Goal: Task Accomplishment & Management: Complete application form

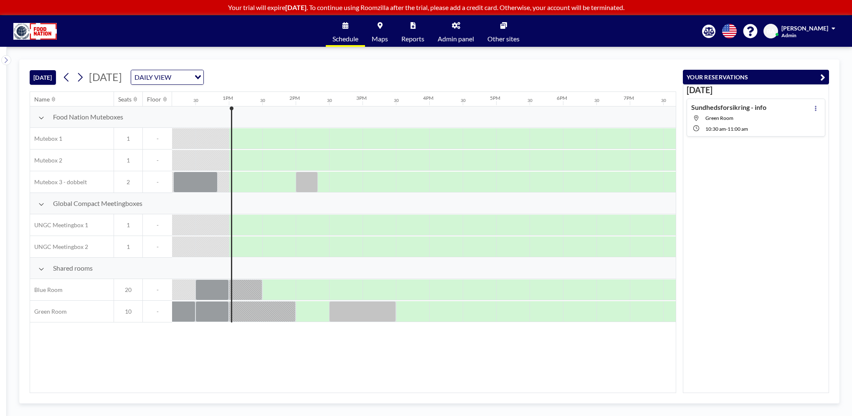
scroll to position [0, 835]
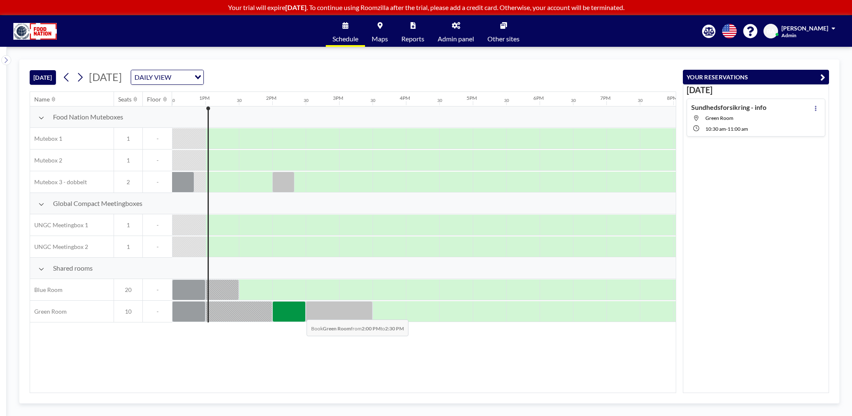
click at [300, 313] on div at bounding box center [288, 311] width 33 height 21
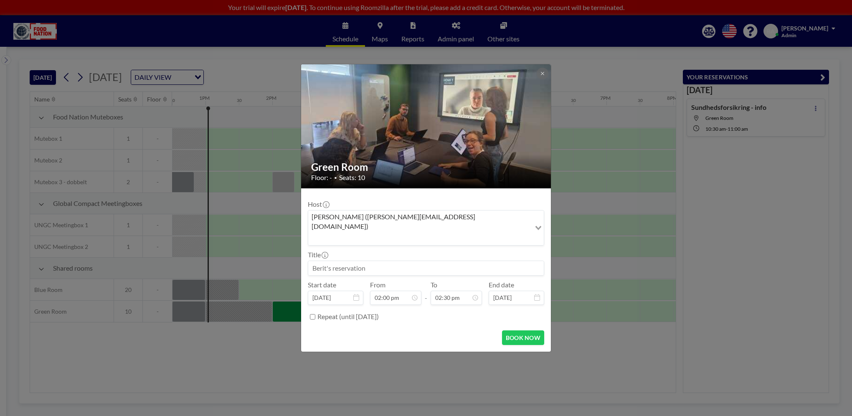
click at [288, 338] on div "Green Room Floor: - • Seats: 10 Host [PERSON_NAME] ([PERSON_NAME][EMAIL_ADDRESS…" at bounding box center [426, 208] width 852 height 416
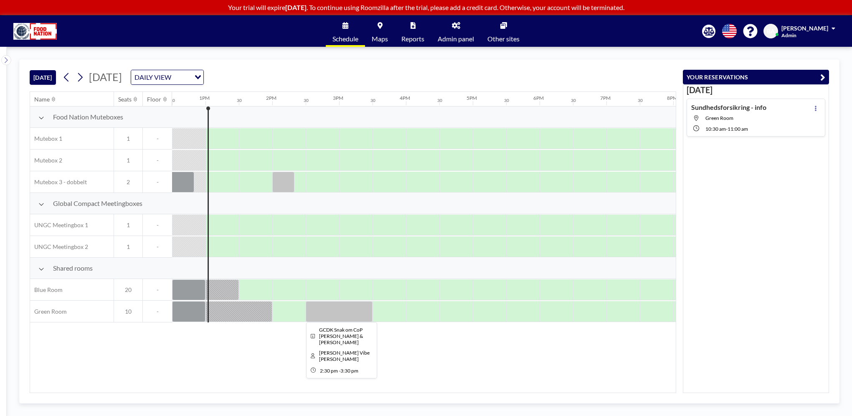
click at [339, 314] on div at bounding box center [339, 311] width 67 height 21
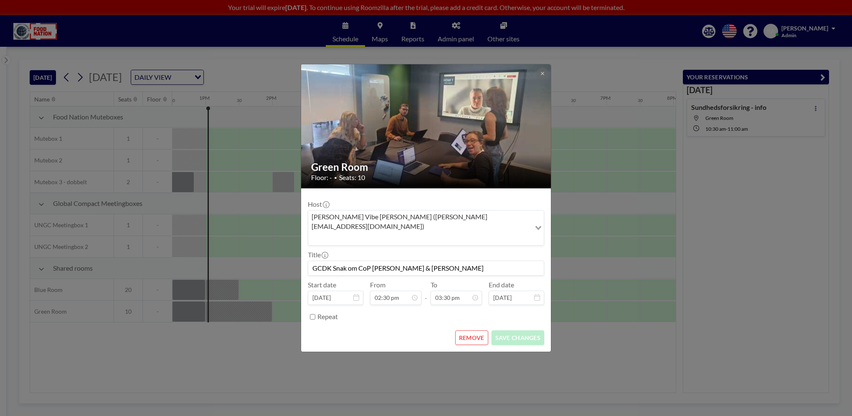
click at [269, 346] on div "Green Room Floor: - • Seats: 10 Host [PERSON_NAME] Vibe [PERSON_NAME] ([PERSON_…" at bounding box center [426, 208] width 852 height 416
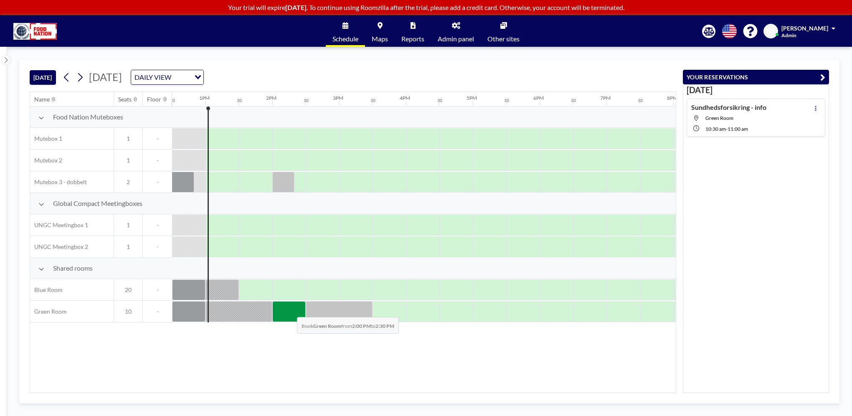
click at [290, 310] on div at bounding box center [288, 311] width 33 height 21
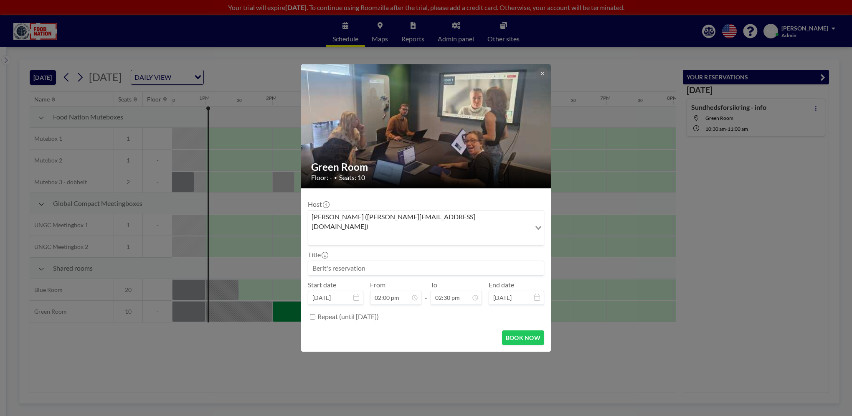
click at [312, 362] on div "Green Room Floor: - • Seats: 10 Host [PERSON_NAME] ([PERSON_NAME][EMAIL_ADDRESS…" at bounding box center [426, 208] width 852 height 416
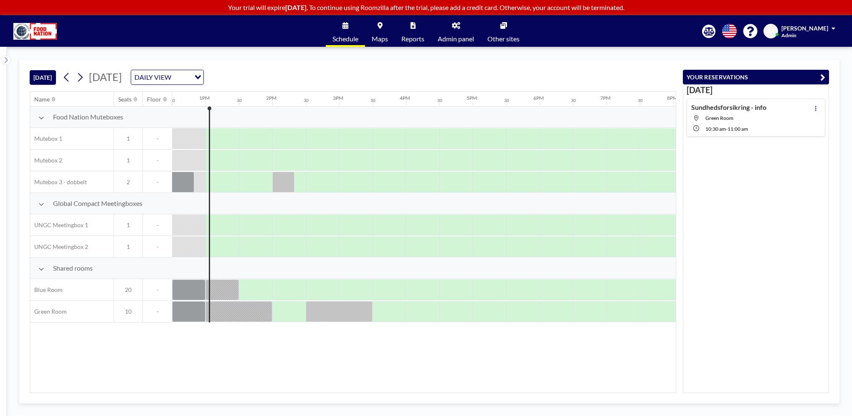
click at [301, 347] on div "Name Seats Floor 12AM 30 1AM 30 2AM 30 3AM 30 4AM 30 5AM 30 6AM 30 7AM 30 8AM 3…" at bounding box center [352, 242] width 645 height 301
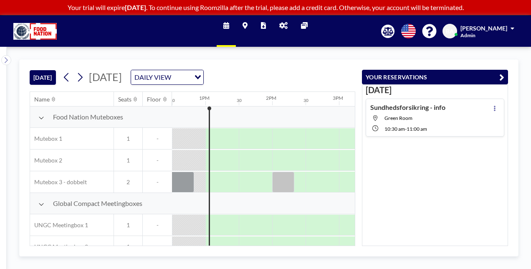
click at [407, 105] on h4 "Sundhedsforsikring - info" at bounding box center [407, 107] width 75 height 8
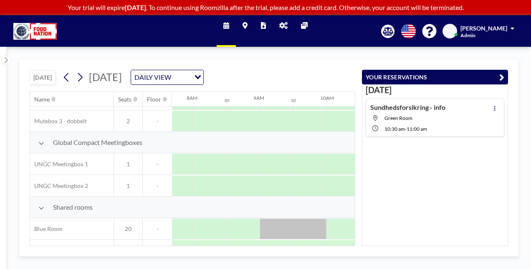
scroll to position [79, 668]
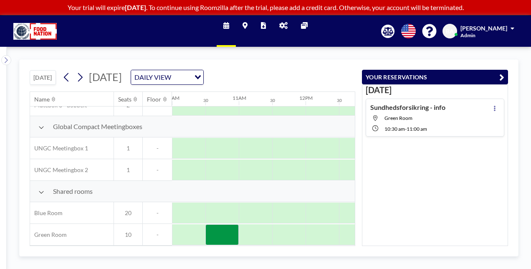
click at [503, 74] on icon "button" at bounding box center [501, 77] width 5 height 10
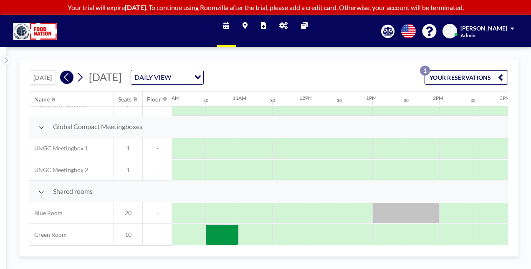
click at [66, 76] on icon at bounding box center [67, 77] width 8 height 13
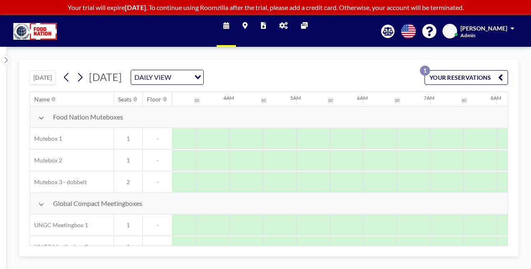
click at [47, 77] on button "[DATE]" at bounding box center [43, 77] width 26 height 15
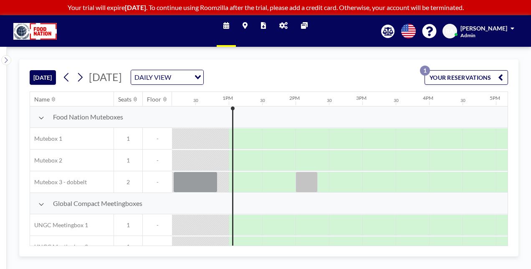
scroll to position [0, 835]
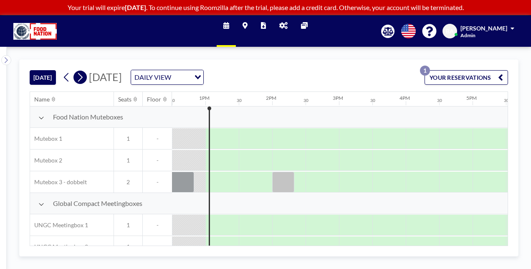
click at [83, 78] on icon at bounding box center [80, 77] width 8 height 13
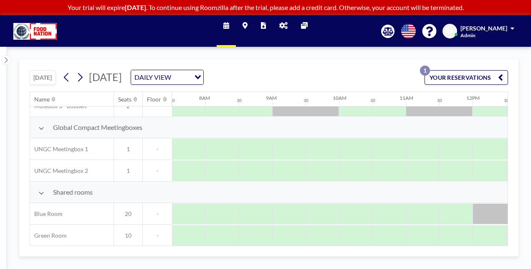
scroll to position [79, 501]
click at [288, 232] on div at bounding box center [288, 234] width 33 height 21
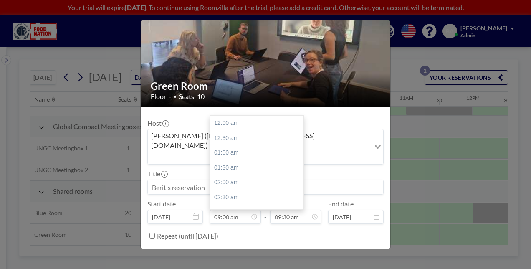
scroll to position [268, 0]
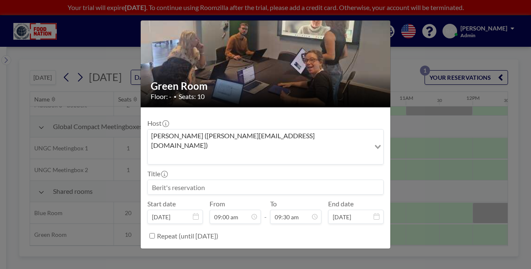
click at [194, 180] on input at bounding box center [265, 187] width 235 height 14
drag, startPoint x: 215, startPoint y: 167, endPoint x: 61, endPoint y: 157, distance: 153.5
click at [61, 158] on div "Green Room Floor: - • Seats: 10 Host [PERSON_NAME] ([PERSON_NAME][EMAIL_ADDRESS…" at bounding box center [265, 134] width 531 height 269
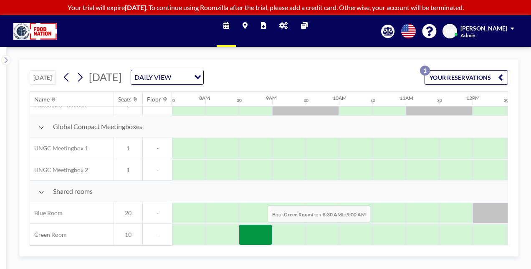
click at [261, 227] on div at bounding box center [255, 234] width 33 height 21
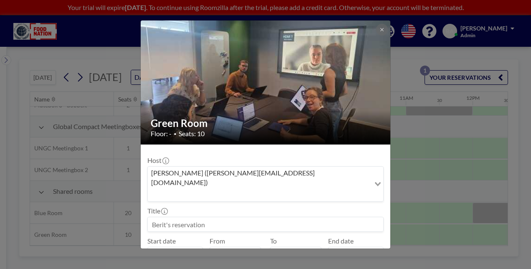
click at [214, 217] on input at bounding box center [265, 224] width 235 height 14
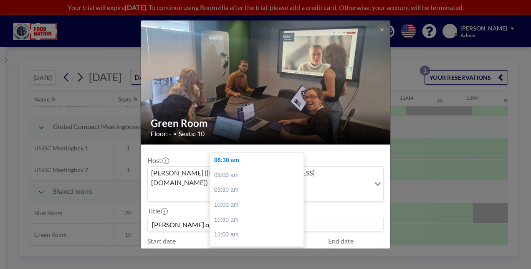
type input "[PERSON_NAME] og [PERSON_NAME]"
click at [241, 247] on input "08:30 am" at bounding box center [235, 254] width 51 height 14
click at [234, 182] on div "09:30 am" at bounding box center [259, 189] width 98 height 15
type input "09:30 am"
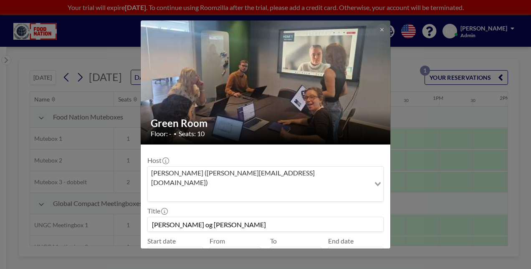
scroll to position [297, 0]
click at [288, 247] on input "10:00 am" at bounding box center [295, 254] width 51 height 14
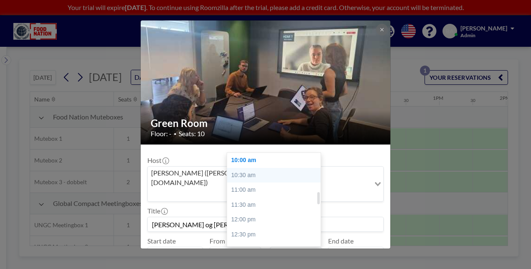
click at [245, 168] on div "10:30 am" at bounding box center [276, 175] width 98 height 15
drag, startPoint x: 282, startPoint y: 231, endPoint x: 286, endPoint y: 231, distance: 4.2
click at [286, 247] on input "10:30 am" at bounding box center [295, 254] width 51 height 14
drag, startPoint x: 281, startPoint y: 231, endPoint x: 287, endPoint y: 232, distance: 5.9
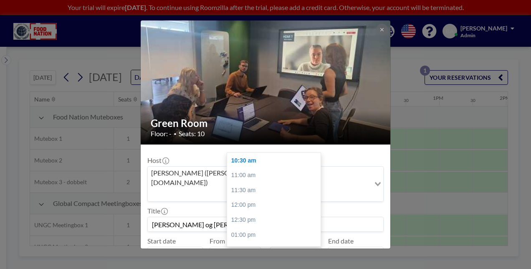
click at [287, 247] on input "10:30 am" at bounding box center [295, 254] width 51 height 14
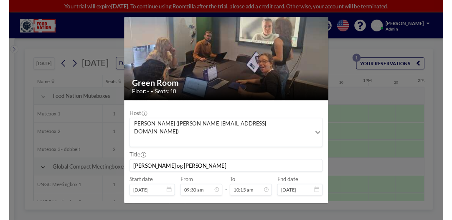
scroll to position [37, 0]
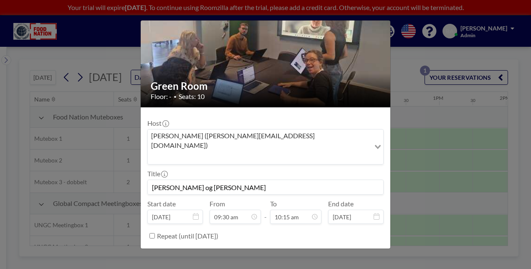
type input "10:15 am"
click at [357, 249] on button "BOOK NOW" at bounding box center [362, 256] width 42 height 15
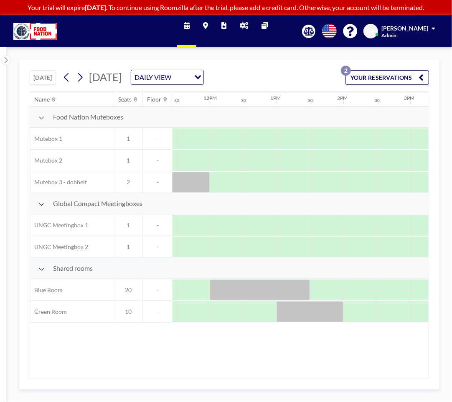
scroll to position [0, 763]
click at [281, 373] on div "Name Seats Floor 12AM 30 1AM 30 2AM 30 3AM 30 4AM 30 5AM 30 6AM 30 7AM 30 8AM 3…" at bounding box center [229, 235] width 398 height 286
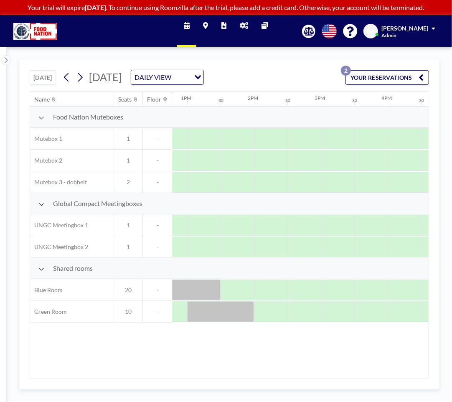
scroll to position [0, 864]
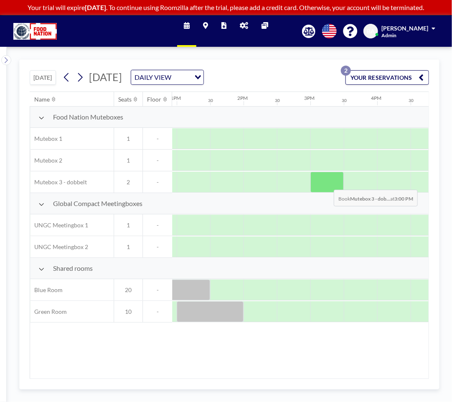
click at [327, 183] on div at bounding box center [326, 182] width 33 height 21
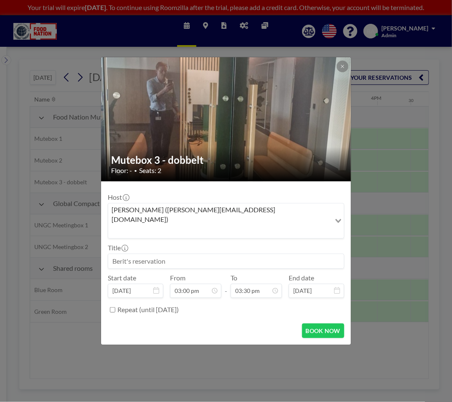
click at [168, 254] on input at bounding box center [225, 261] width 235 height 14
type input "B"
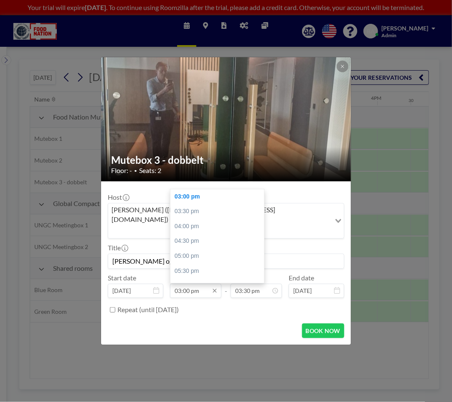
type input "[PERSON_NAME] og [PERSON_NAME]"
click at [186, 283] on input "03:00 pm" at bounding box center [195, 290] width 51 height 14
drag, startPoint x: 184, startPoint y: 279, endPoint x: 189, endPoint y: 279, distance: 5.0
click at [189, 283] on input "03:00 pm" at bounding box center [195, 290] width 51 height 14
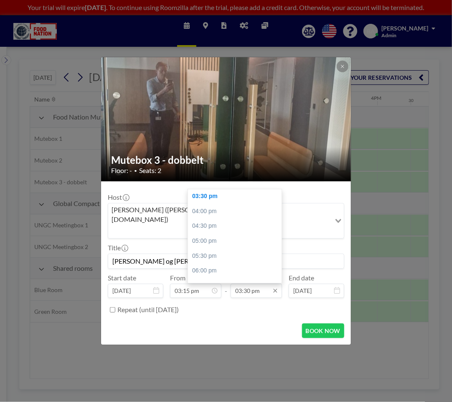
type input "03:15 pm"
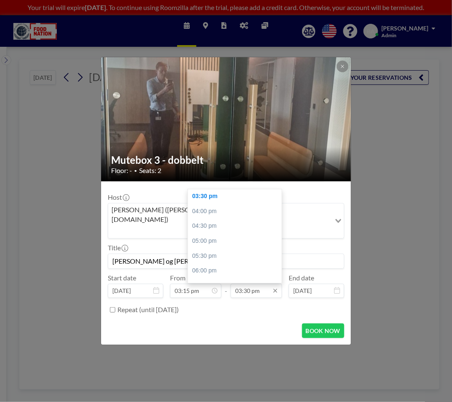
click at [247, 283] on input "03:30 pm" at bounding box center [255, 290] width 51 height 14
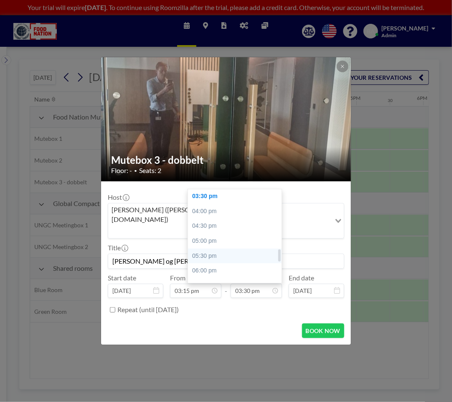
scroll to position [0, 968]
click at [205, 204] on div "04:00 pm" at bounding box center [237, 211] width 98 height 15
type input "04:00 pm"
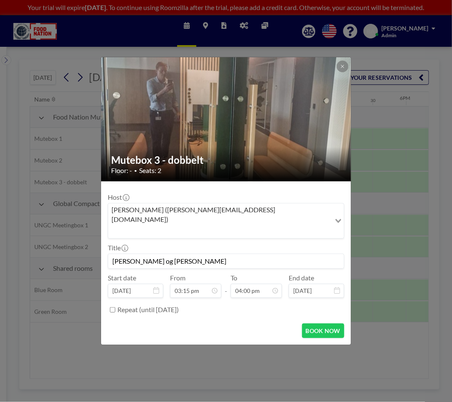
scroll to position [475, 0]
click at [111, 307] on input "Repeat (until [DATE])" at bounding box center [112, 309] width 5 height 5
checkbox input "true"
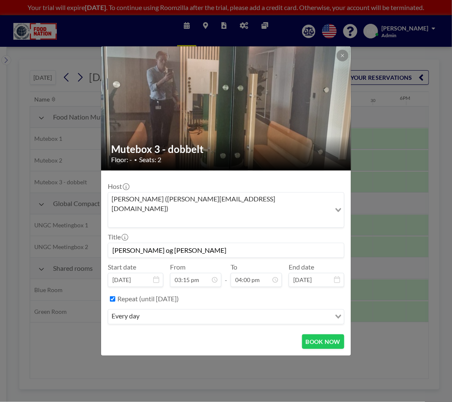
click at [338, 314] on icon "Search for option" at bounding box center [338, 316] width 6 height 4
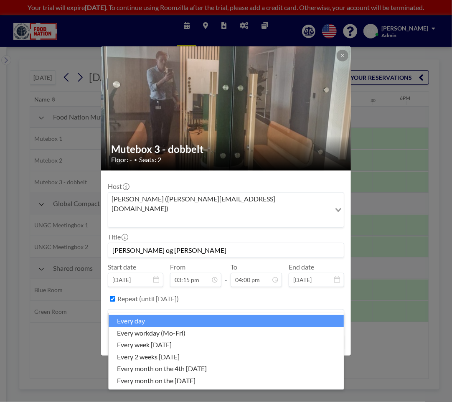
click at [229, 292] on div "Repeat (until [DATE])" at bounding box center [230, 299] width 227 height 14
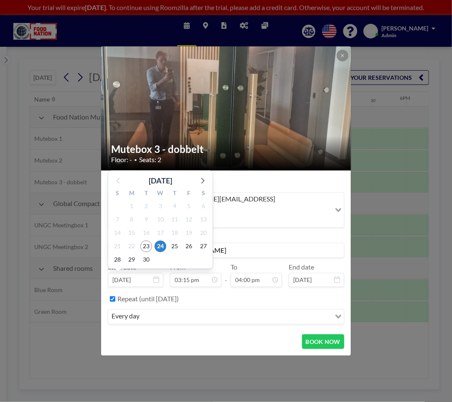
click at [145, 273] on input "[DATE]" at bounding box center [136, 280] width 56 height 14
click at [119, 254] on span "28" at bounding box center [117, 260] width 12 height 12
type input "[DATE]"
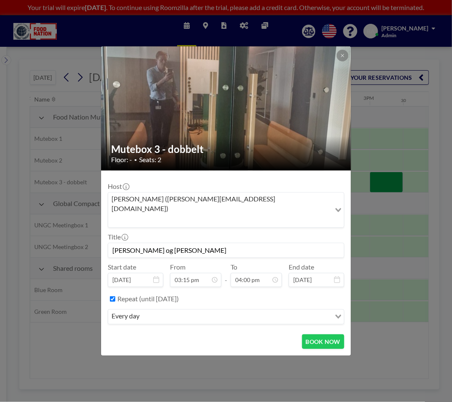
scroll to position [0, 968]
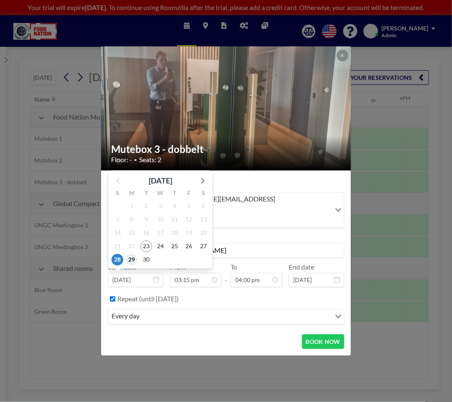
click at [129, 254] on span "29" at bounding box center [132, 260] width 12 height 12
type input "[DATE]"
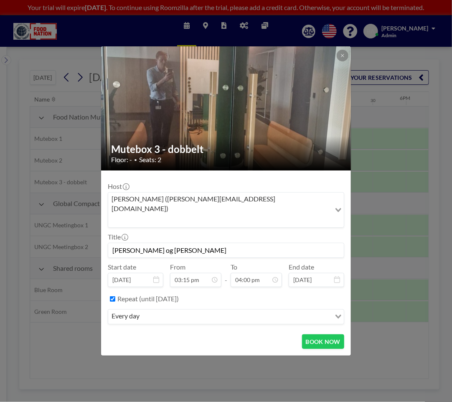
click at [338, 314] on icon "Search for option" at bounding box center [338, 316] width 6 height 4
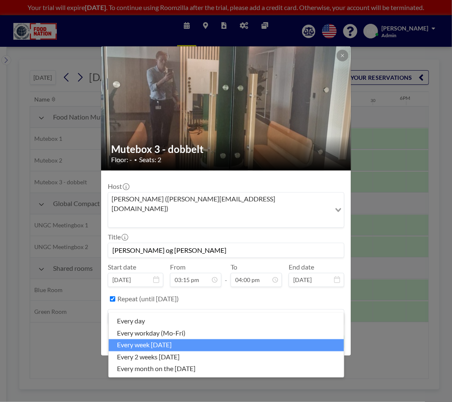
click at [151, 344] on li "every week [DATE]" at bounding box center [226, 345] width 235 height 12
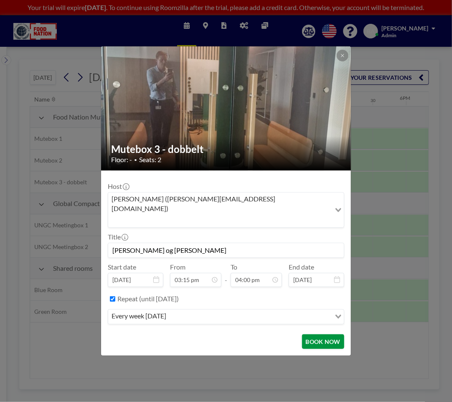
click at [321, 334] on button "BOOK NOW" at bounding box center [323, 341] width 42 height 15
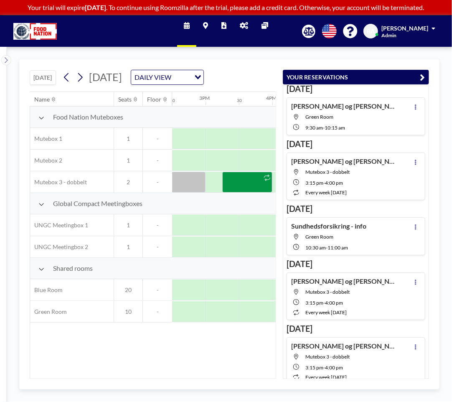
scroll to position [0, 0]
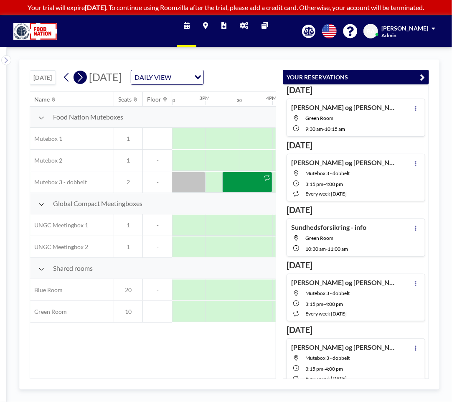
click at [79, 83] on icon at bounding box center [80, 77] width 8 height 13
drag, startPoint x: 129, startPoint y: 373, endPoint x: 147, endPoint y: 373, distance: 18.4
click at [147, 373] on div "Name Seats Floor 12AM 30 1AM 30 2AM 30 3AM 30 4AM 30 5AM 30 6AM 30 7AM 30 8AM 3…" at bounding box center [152, 235] width 245 height 286
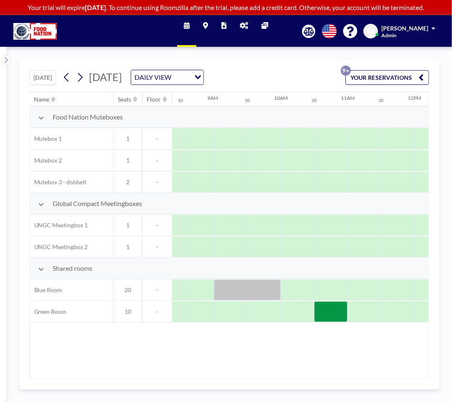
scroll to position [0, 556]
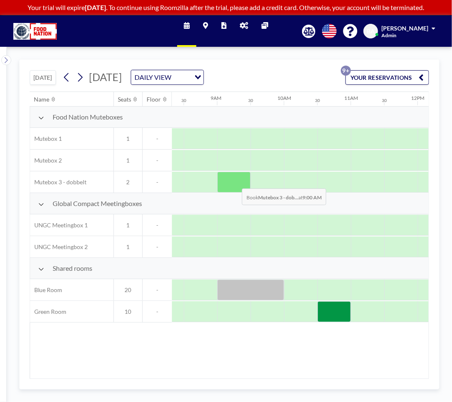
click at [235, 182] on div at bounding box center [233, 182] width 33 height 21
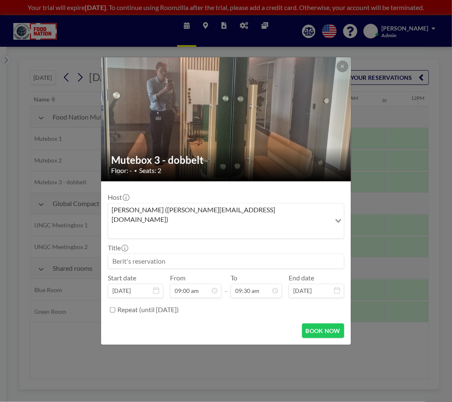
click at [235, 174] on div "Floor: - • Seats: 2" at bounding box center [226, 170] width 230 height 8
click at [136, 254] on input at bounding box center [225, 261] width 235 height 14
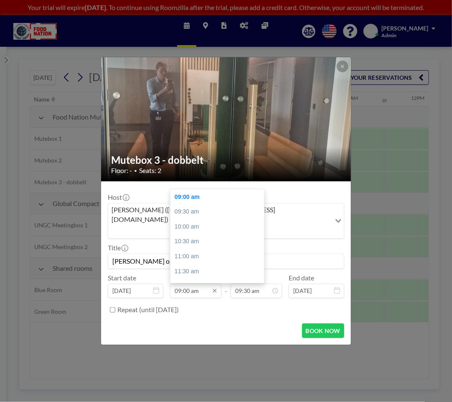
type input "[PERSON_NAME] og [PERSON_NAME]"
click at [184, 283] on input "09:00 am" at bounding box center [195, 290] width 51 height 14
drag, startPoint x: 184, startPoint y: 279, endPoint x: 188, endPoint y: 281, distance: 4.8
click at [188, 283] on input "09:00 am" at bounding box center [195, 290] width 51 height 14
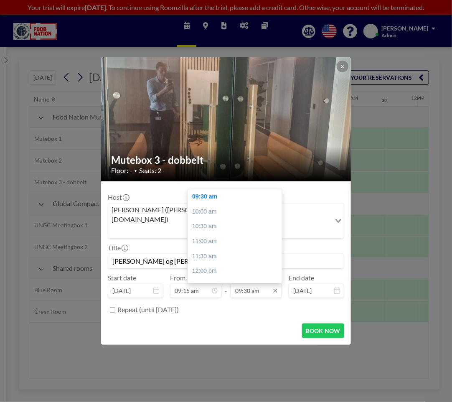
type input "09:15 am"
click at [241, 283] on input "09:30 am" at bounding box center [255, 290] width 51 height 14
click at [205, 204] on div "10:00 am" at bounding box center [237, 211] width 98 height 15
type input "10:00 am"
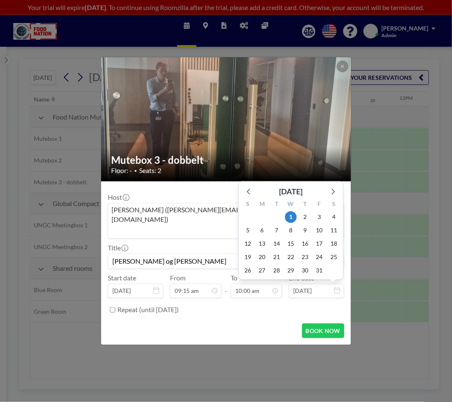
scroll to position [297, 0]
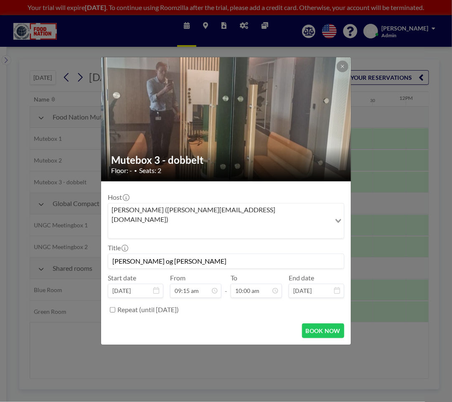
click at [112, 307] on input "Repeat (until [DATE])" at bounding box center [112, 309] width 5 height 5
checkbox input "true"
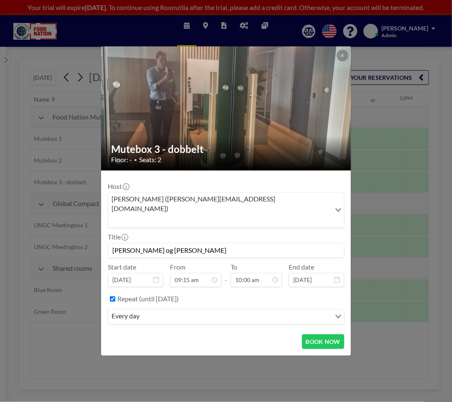
click at [340, 314] on icon "Search for option" at bounding box center [338, 316] width 6 height 4
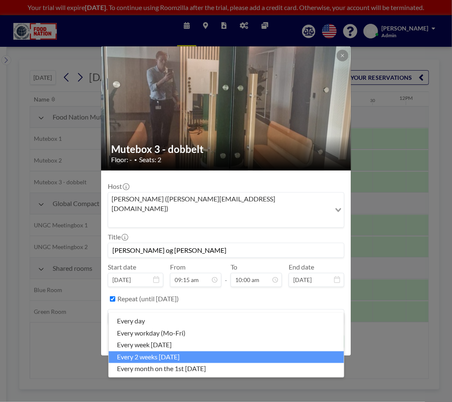
click at [172, 356] on li "every 2 weeks [DATE]" at bounding box center [226, 357] width 235 height 12
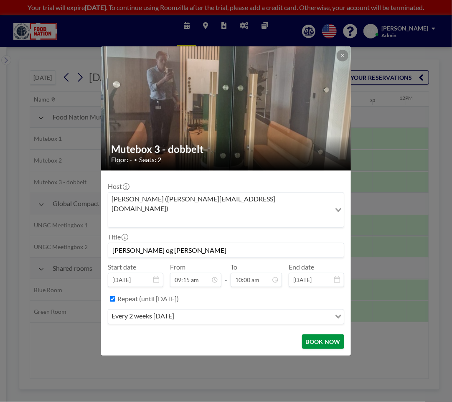
click at [327, 334] on button "BOOK NOW" at bounding box center [323, 341] width 42 height 15
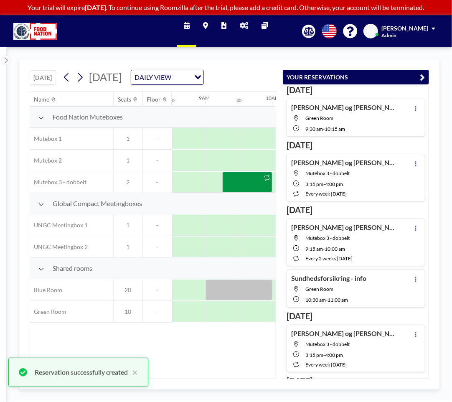
scroll to position [9, 0]
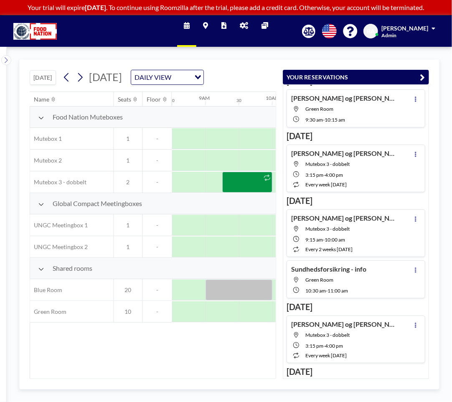
click at [346, 107] on span "Green Room" at bounding box center [350, 109] width 90 height 6
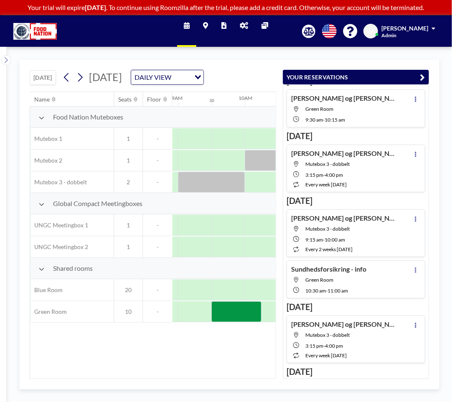
scroll to position [0, 601]
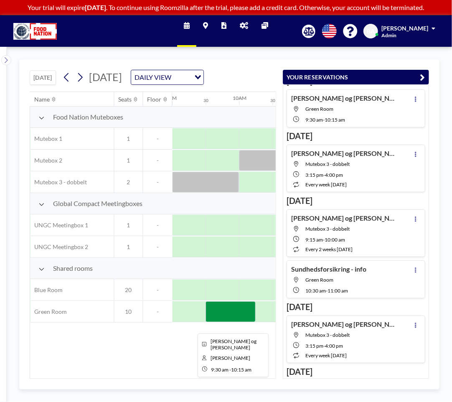
click at [227, 319] on div at bounding box center [230, 311] width 50 height 21
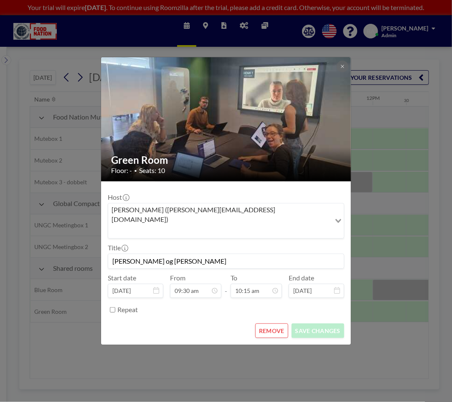
click at [113, 307] on input "Repeat" at bounding box center [112, 309] width 5 height 5
checkbox input "true"
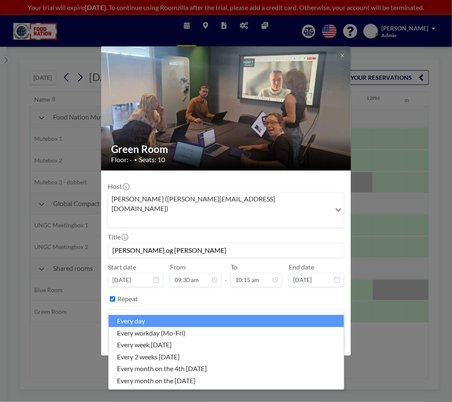
click at [336, 314] on icon "Search for option" at bounding box center [338, 316] width 6 height 4
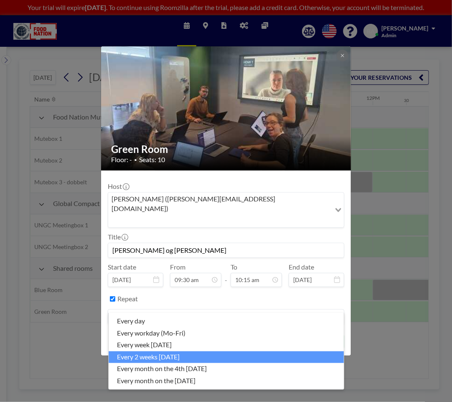
click at [152, 357] on li "every 2 weeks [DATE]" at bounding box center [226, 357] width 235 height 12
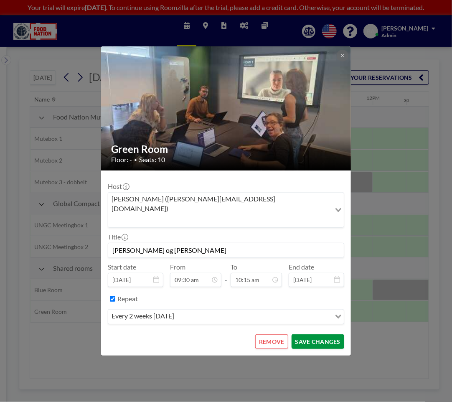
click at [322, 334] on button "SAVE CHANGES" at bounding box center [317, 341] width 53 height 15
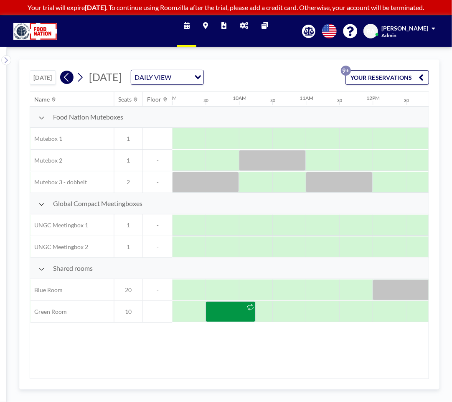
click at [64, 77] on icon at bounding box center [67, 77] width 8 height 13
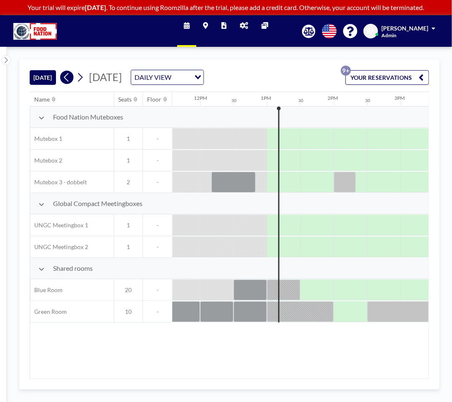
scroll to position [0, 835]
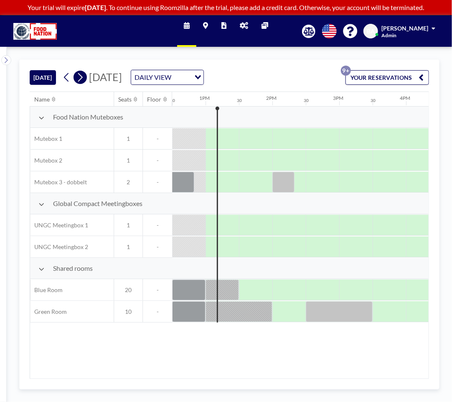
click at [84, 76] on icon at bounding box center [80, 77] width 8 height 13
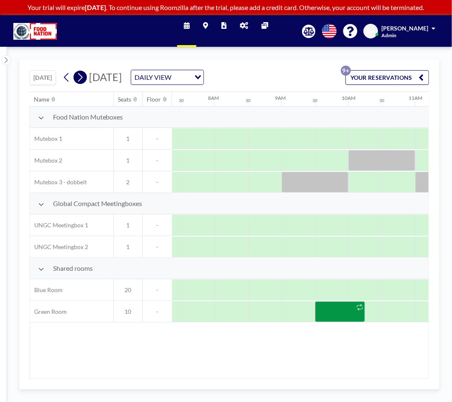
scroll to position [0, 501]
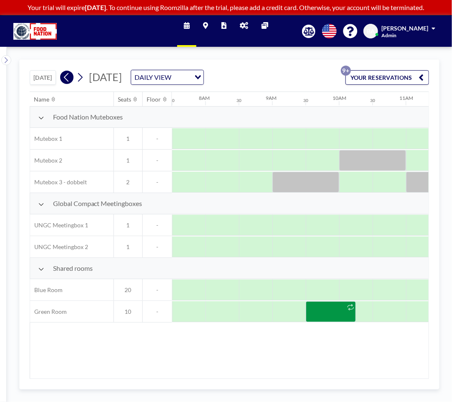
click at [70, 78] on icon at bounding box center [67, 77] width 8 height 13
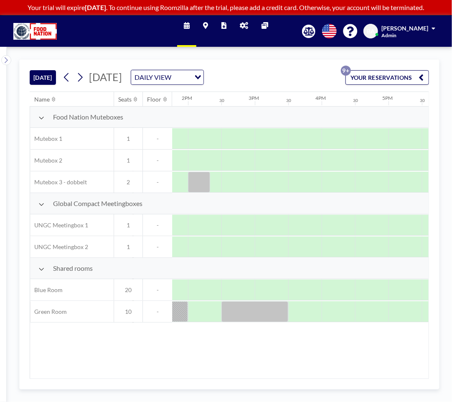
scroll to position [0, 924]
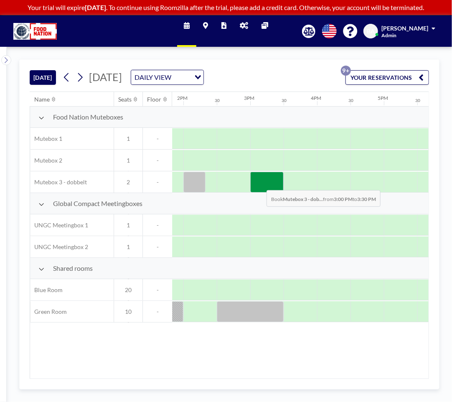
click at [260, 183] on div at bounding box center [266, 182] width 33 height 21
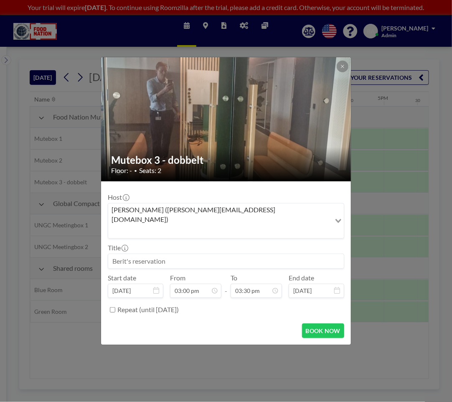
click at [132, 256] on input at bounding box center [225, 261] width 235 height 14
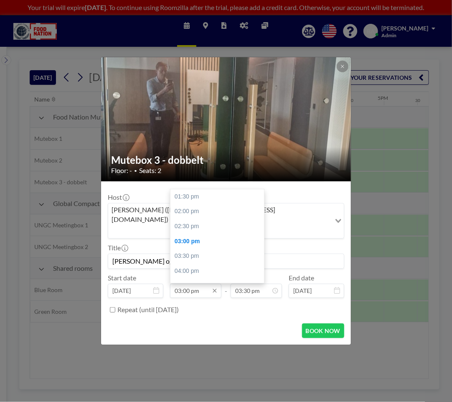
type input "[PERSON_NAME] og [PERSON_NAME]"
click at [185, 283] on input "03:00 pm" at bounding box center [195, 290] width 51 height 14
click at [186, 283] on input "03:00 pm" at bounding box center [195, 290] width 51 height 14
drag, startPoint x: 182, startPoint y: 281, endPoint x: 189, endPoint y: 281, distance: 7.1
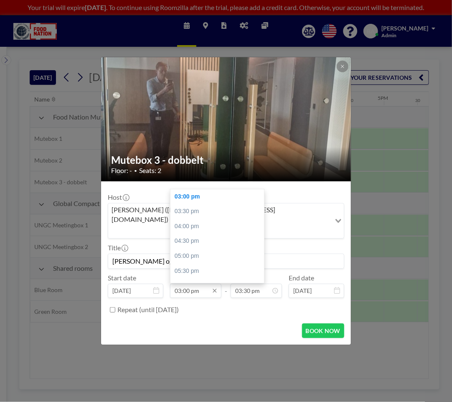
click at [189, 283] on input "03:00 pm" at bounding box center [195, 290] width 51 height 14
type input "03:15 pm"
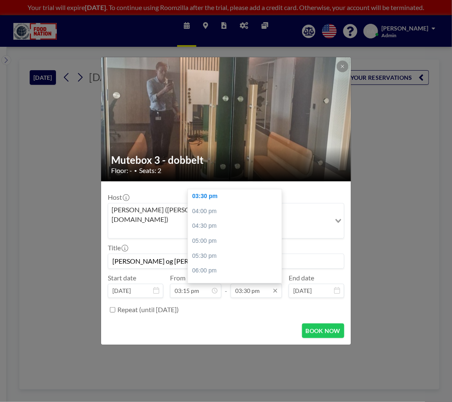
click at [262, 284] on input "03:30 pm" at bounding box center [255, 290] width 51 height 14
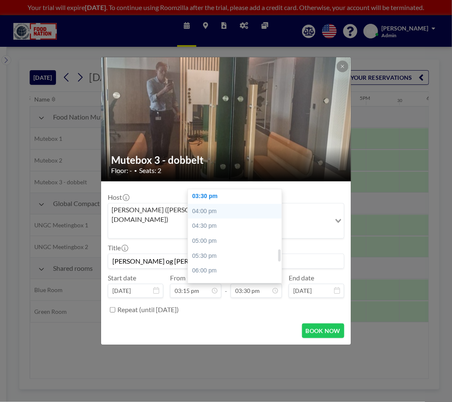
scroll to position [0, 968]
click at [206, 204] on div "04:00 pm" at bounding box center [237, 211] width 98 height 15
type input "04:00 pm"
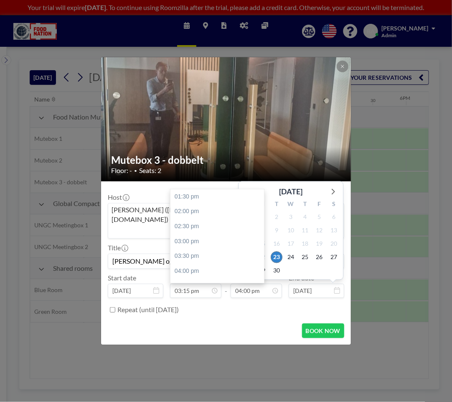
scroll to position [475, 0]
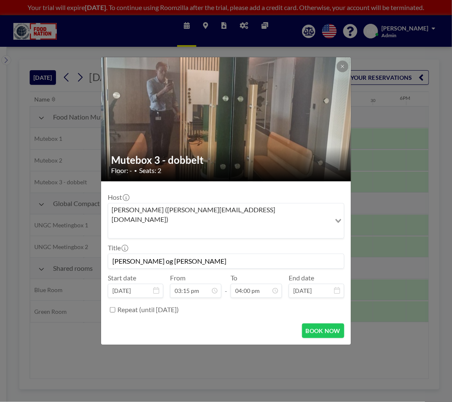
click at [114, 307] on input "Repeat (until [DATE])" at bounding box center [112, 309] width 5 height 5
checkbox input "true"
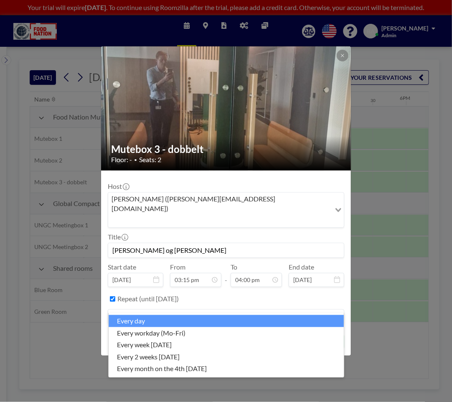
click at [151, 311] on input "Search for option" at bounding box center [221, 316] width 224 height 11
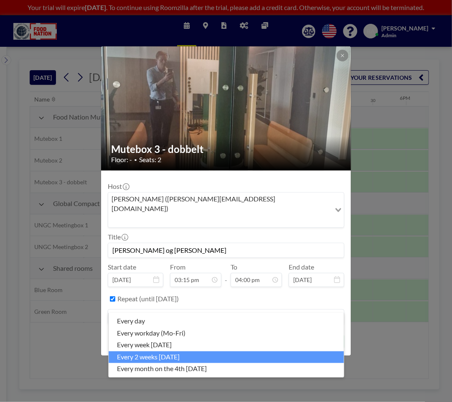
click at [143, 358] on li "every 2 weeks [DATE]" at bounding box center [226, 357] width 235 height 12
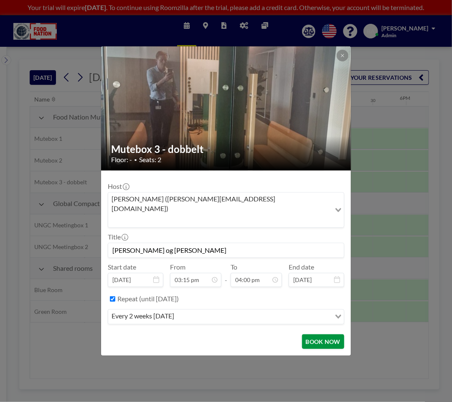
click at [322, 334] on button "BOOK NOW" at bounding box center [323, 341] width 42 height 15
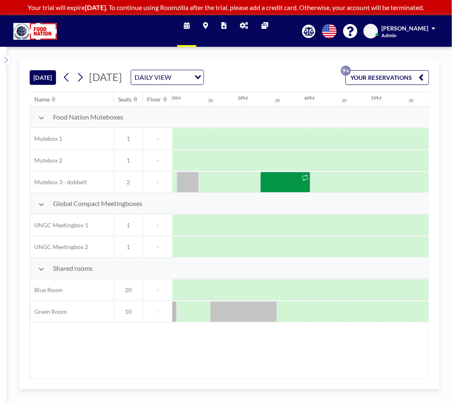
scroll to position [0, 918]
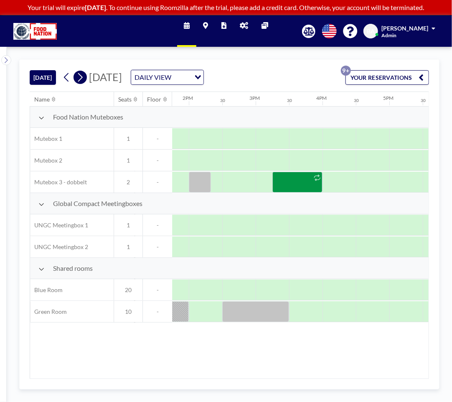
click at [82, 76] on icon at bounding box center [80, 77] width 8 height 13
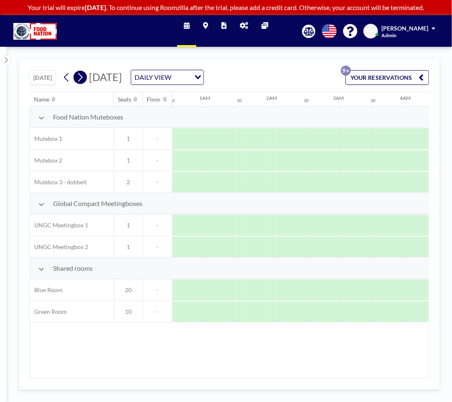
click at [82, 76] on icon at bounding box center [80, 77] width 8 height 13
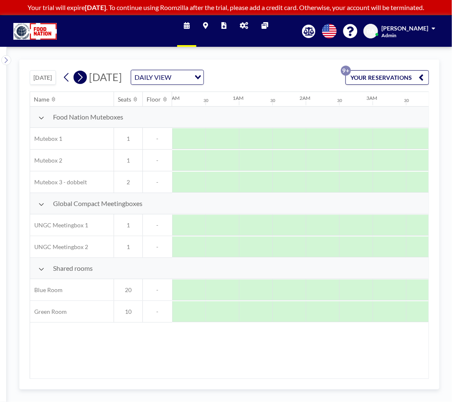
click at [82, 76] on icon at bounding box center [80, 77] width 8 height 13
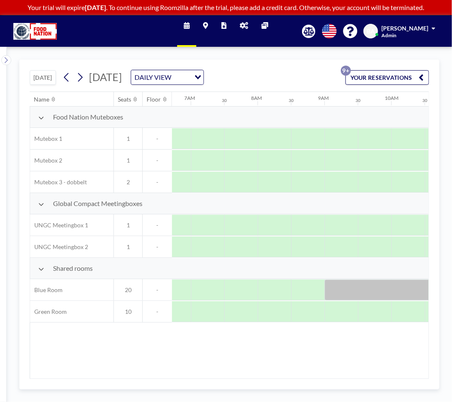
scroll to position [0, 501]
click at [81, 77] on icon at bounding box center [80, 77] width 8 height 13
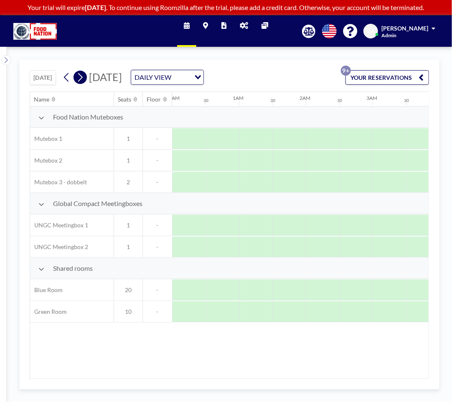
click at [81, 77] on icon at bounding box center [80, 77] width 8 height 13
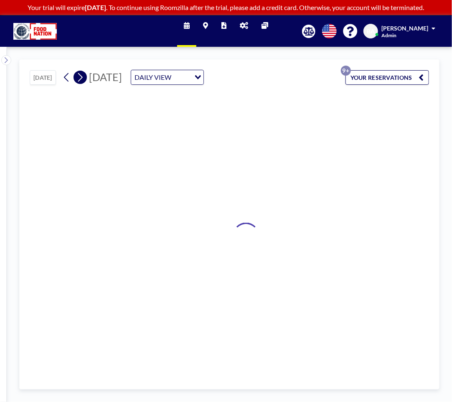
click at [81, 77] on icon at bounding box center [80, 77] width 8 height 13
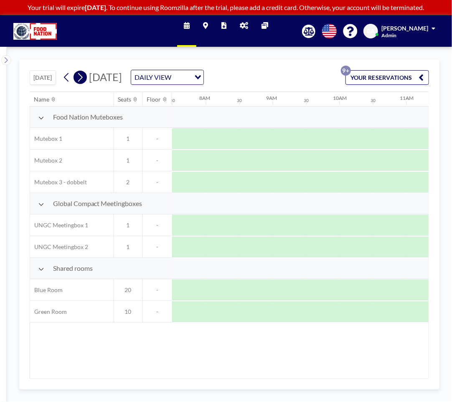
click at [81, 77] on icon at bounding box center [80, 77] width 8 height 13
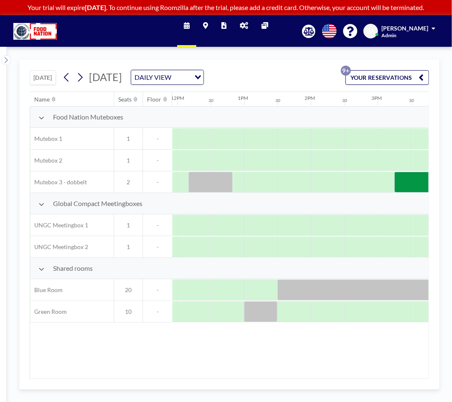
scroll to position [0, 798]
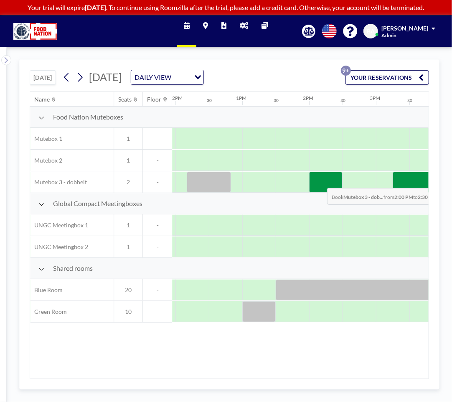
click at [321, 181] on div at bounding box center [325, 182] width 33 height 21
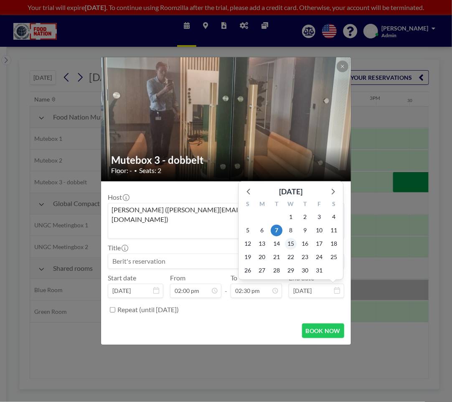
scroll to position [431, 0]
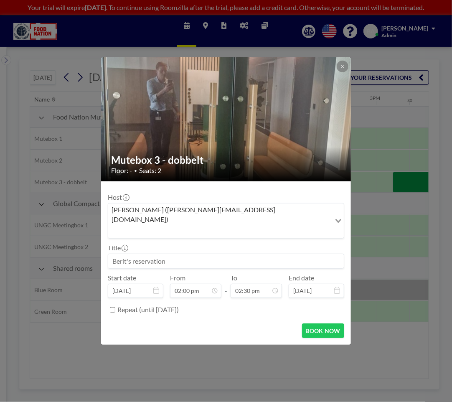
click at [147, 254] on input at bounding box center [225, 261] width 235 height 14
type input "Iman og Berit"
click at [113, 307] on input "Repeat (until [DATE])" at bounding box center [112, 309] width 5 height 5
checkbox input "true"
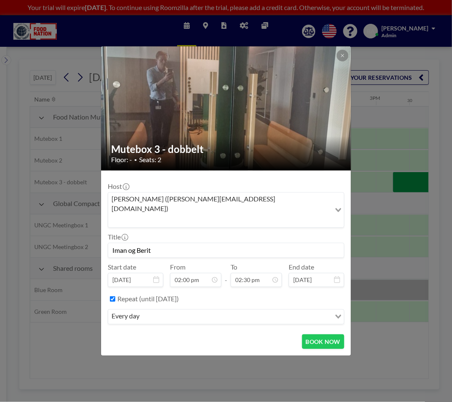
click at [335, 309] on div "Loading..." at bounding box center [337, 315] width 13 height 13
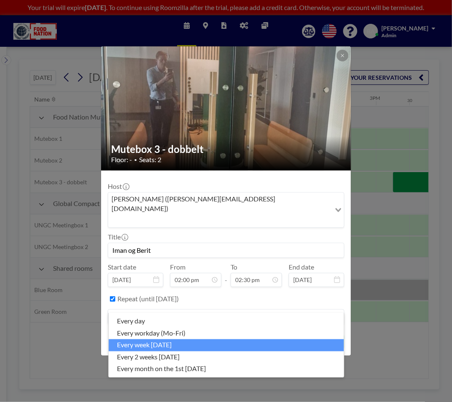
click at [164, 346] on li "every week [DATE]" at bounding box center [226, 345] width 235 height 12
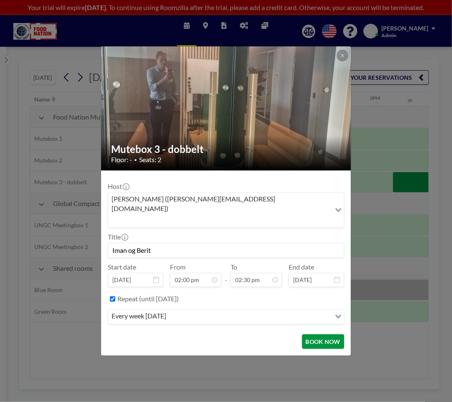
click at [318, 334] on button "BOOK NOW" at bounding box center [323, 341] width 42 height 15
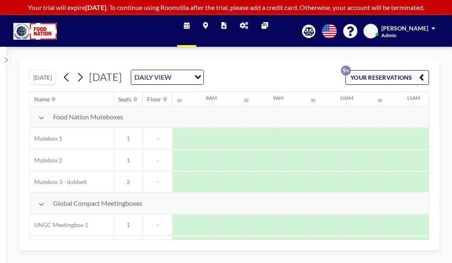
scroll to position [0, 501]
